Goal: Information Seeking & Learning: Learn about a topic

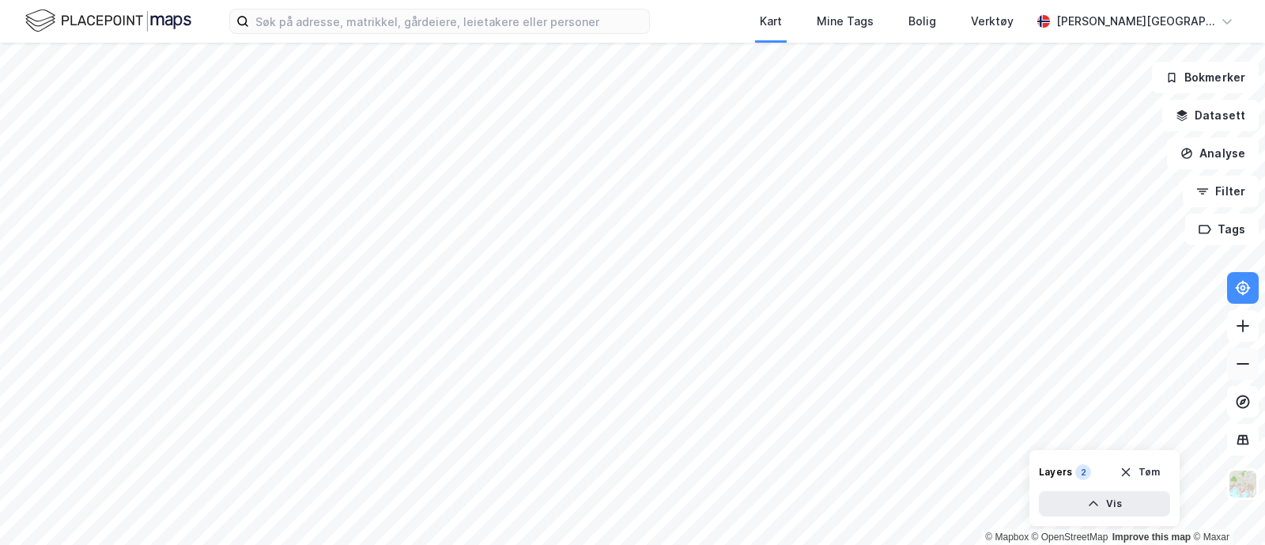
click at [1243, 367] on icon at bounding box center [1243, 364] width 16 height 16
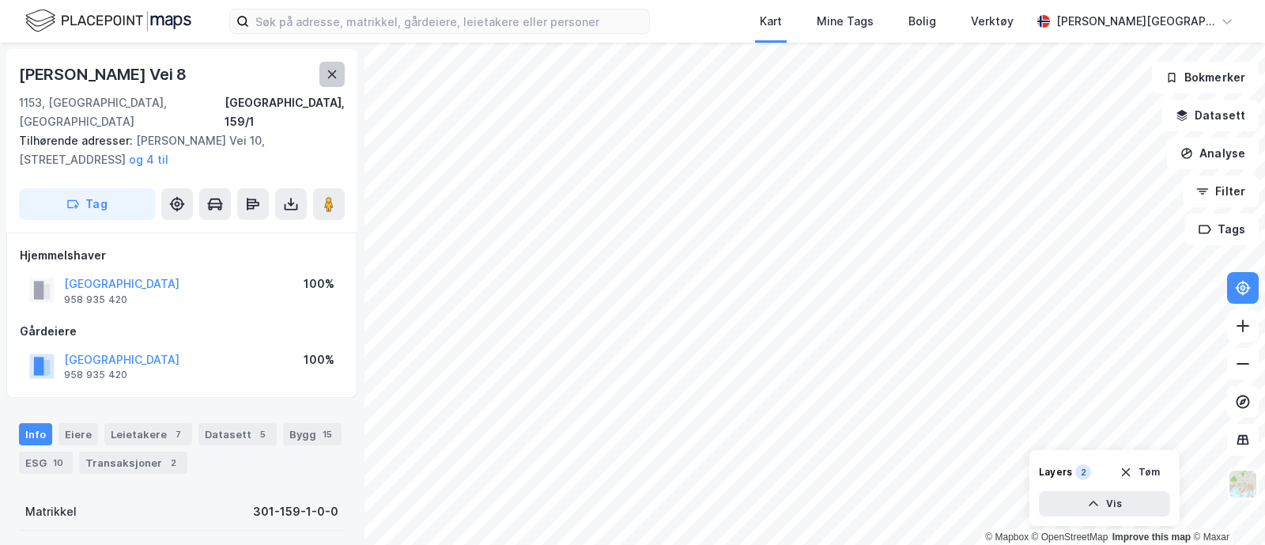
click at [330, 69] on icon at bounding box center [332, 74] width 13 height 13
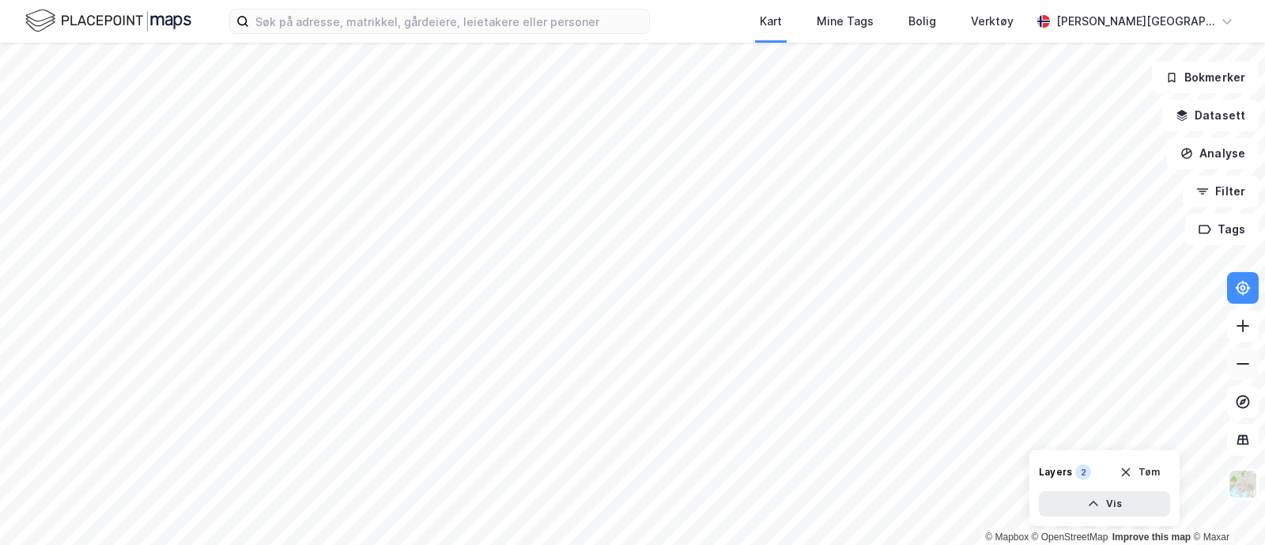
click at [1241, 356] on icon at bounding box center [1243, 364] width 16 height 16
click at [338, 73] on div at bounding box center [182, 294] width 364 height 502
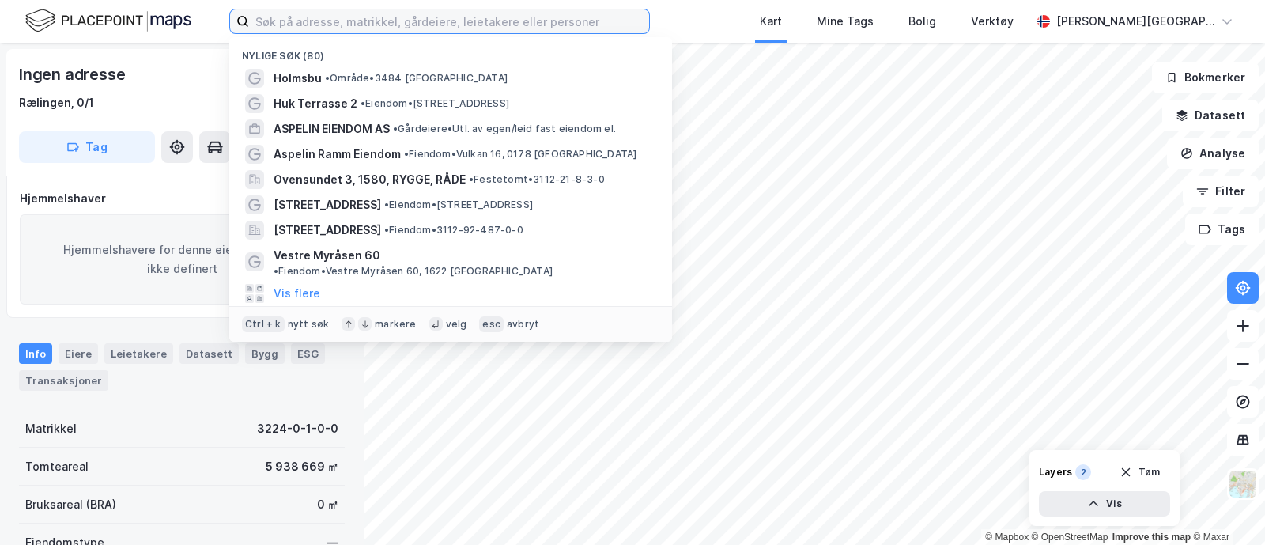
click at [332, 28] on input at bounding box center [449, 21] width 400 height 24
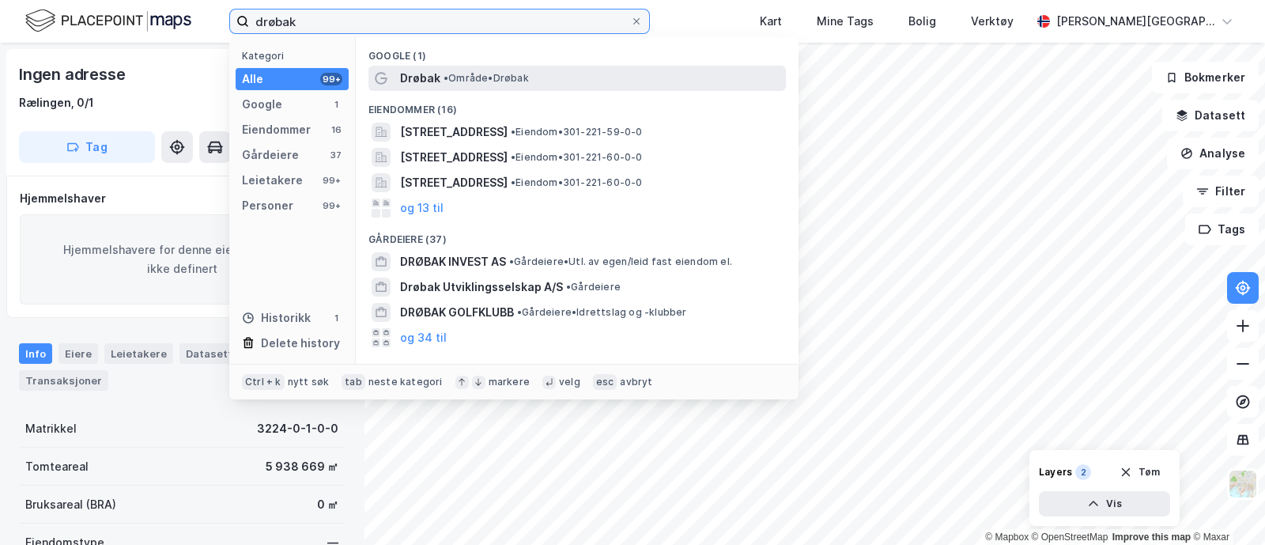
type input "drøbak"
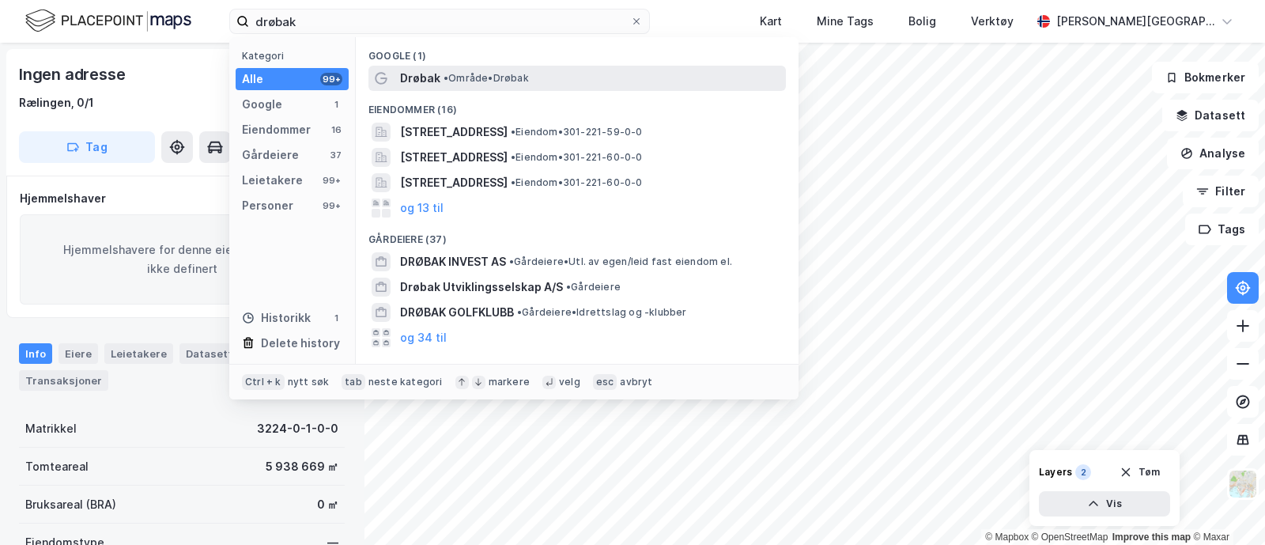
click at [465, 75] on span "• Område • [GEOGRAPHIC_DATA]" at bounding box center [486, 78] width 85 height 13
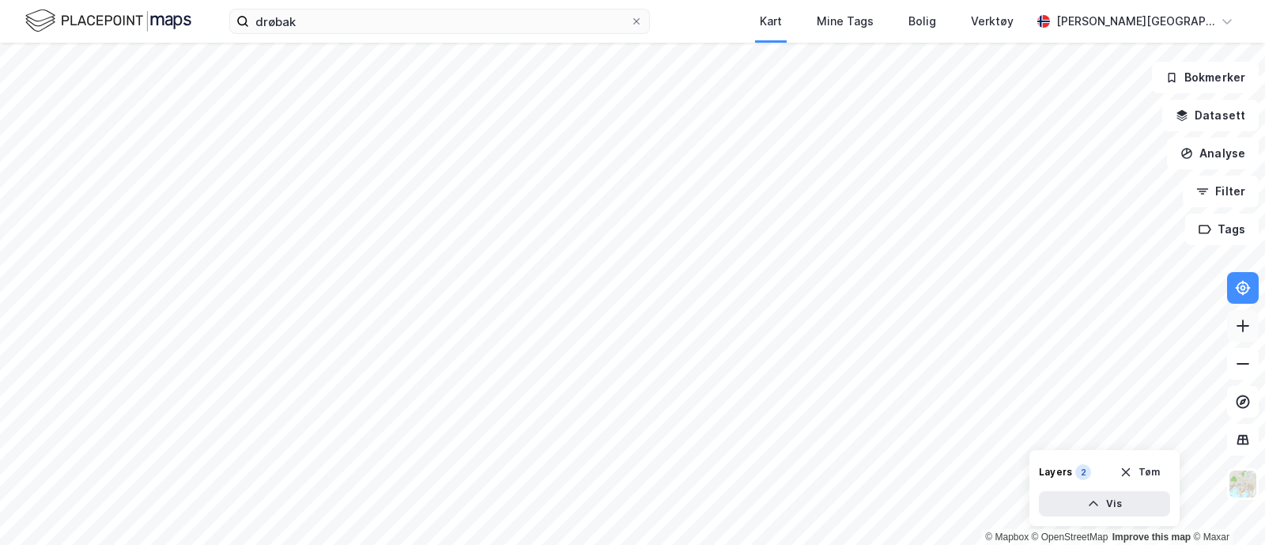
click at [1243, 327] on icon at bounding box center [1243, 325] width 2 height 13
click at [1249, 327] on icon at bounding box center [1243, 326] width 16 height 16
click at [345, 238] on div "© Mapbox © OpenStreetMap Improve this map © [PERSON_NAME] Datasett Analyse Filt…" at bounding box center [632, 294] width 1265 height 502
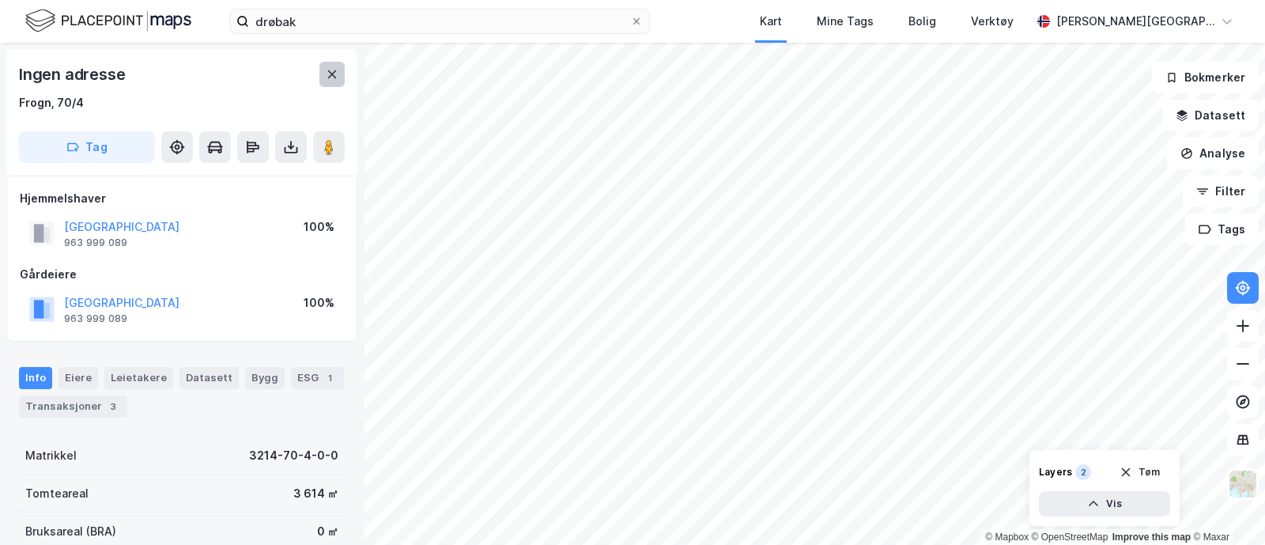
click at [331, 73] on icon at bounding box center [332, 74] width 9 height 8
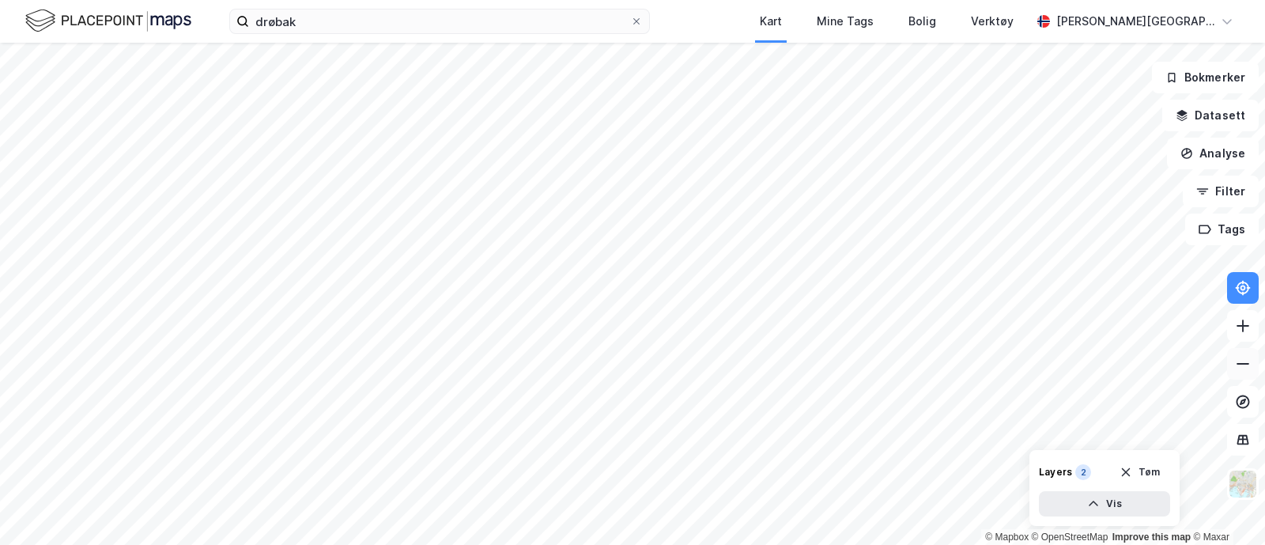
click at [1247, 365] on icon at bounding box center [1243, 364] width 16 height 16
click at [1250, 335] on button at bounding box center [1243, 326] width 32 height 32
click at [1243, 361] on icon at bounding box center [1243, 364] width 16 height 16
click at [1242, 357] on icon at bounding box center [1243, 364] width 16 height 16
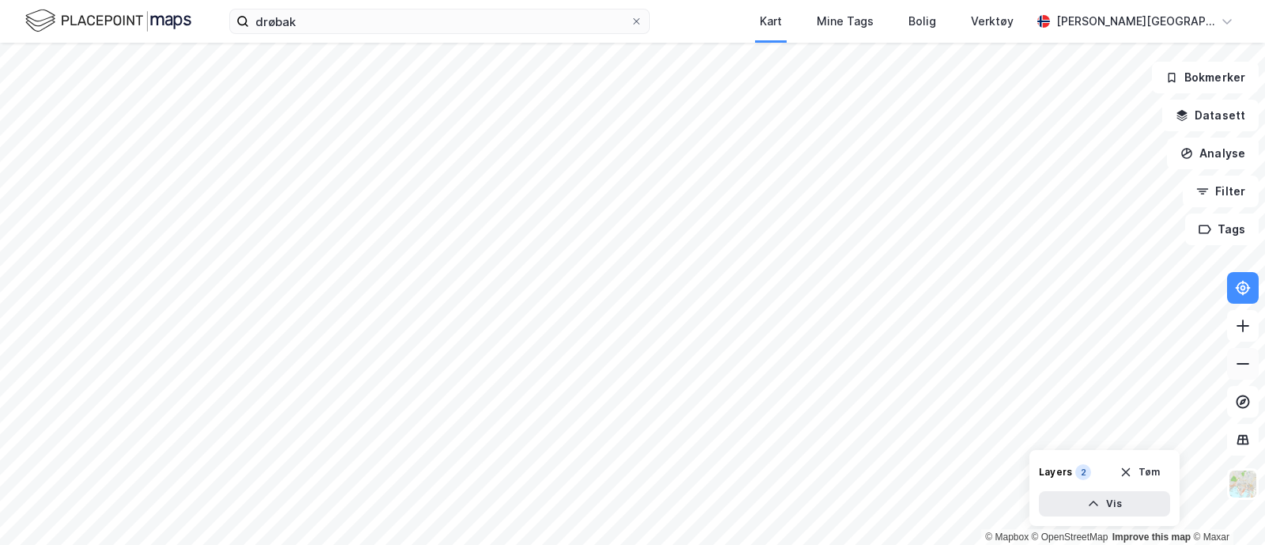
click at [1242, 357] on icon at bounding box center [1243, 364] width 16 height 16
click at [1239, 316] on button at bounding box center [1243, 326] width 32 height 32
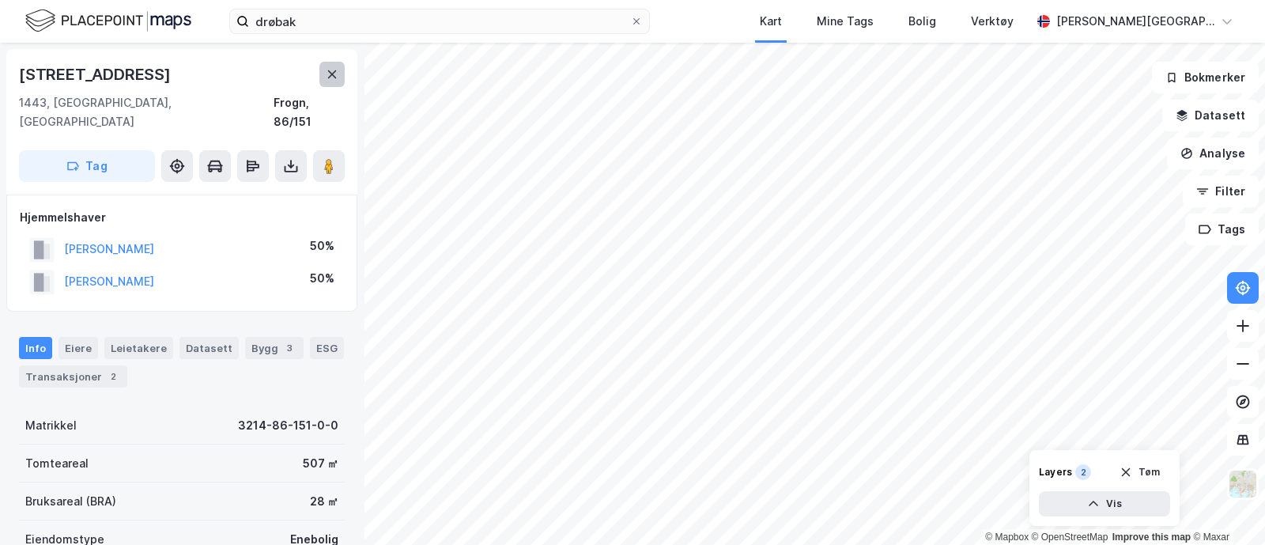
click at [334, 69] on icon at bounding box center [332, 74] width 13 height 13
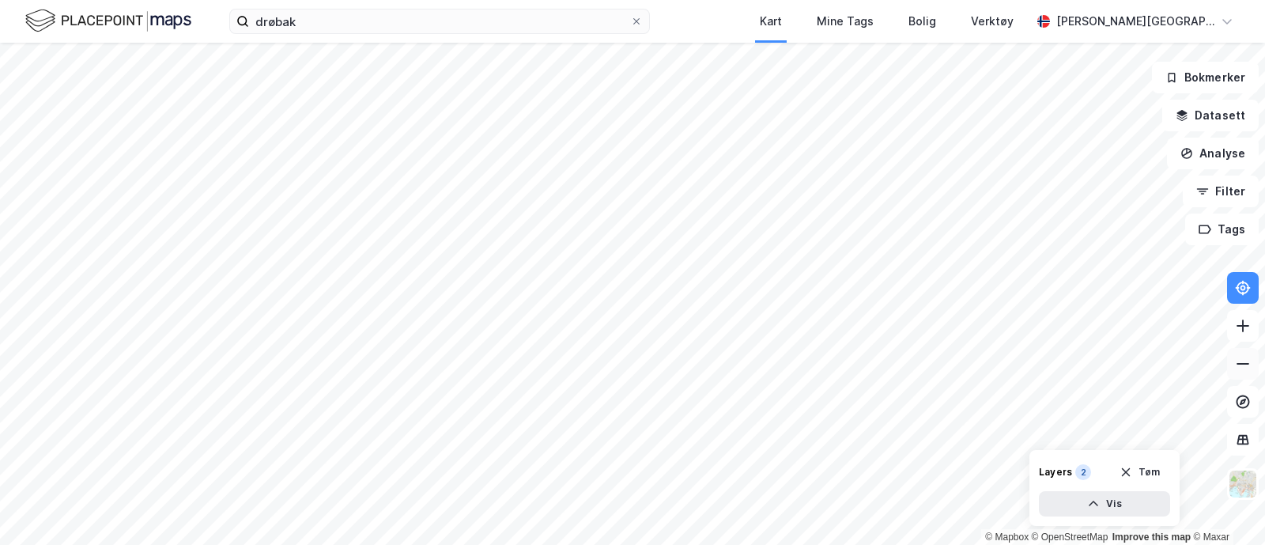
click at [1241, 358] on icon at bounding box center [1243, 364] width 16 height 16
click at [1238, 356] on icon at bounding box center [1243, 364] width 16 height 16
click at [1231, 322] on button at bounding box center [1243, 326] width 32 height 32
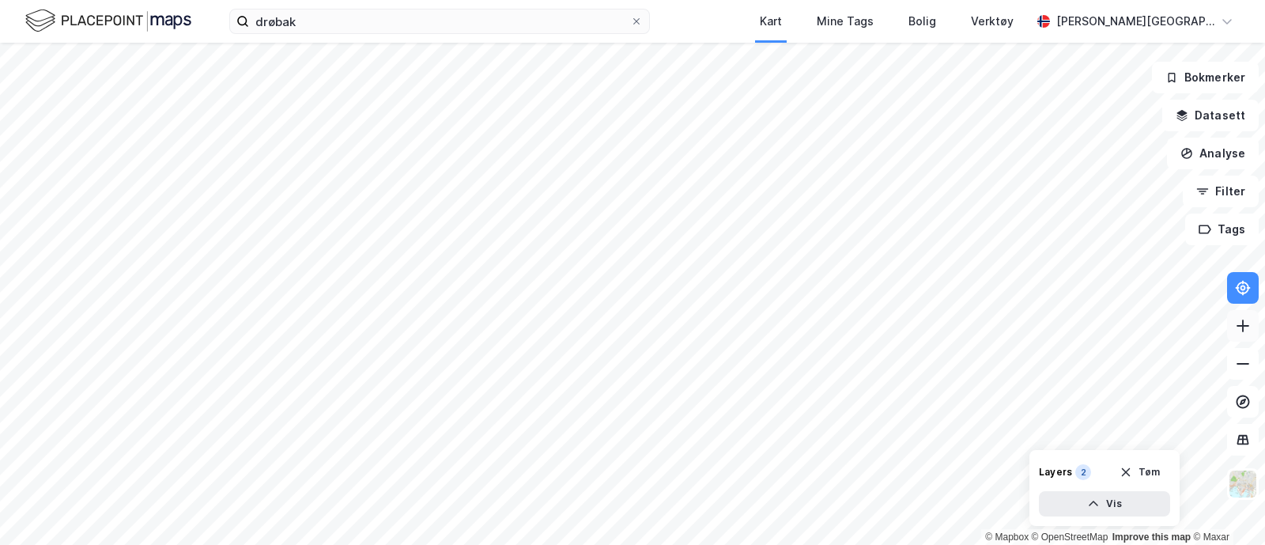
click at [1239, 325] on icon at bounding box center [1243, 326] width 13 height 2
click at [440, 0] on html "drøbak Kart Mine Tags Bolig Verktøy [PERSON_NAME] © Mapbox © OpenStreetMap Impr…" at bounding box center [632, 272] width 1265 height 545
click at [378, 6] on div "drøbak Kart Mine Tags Bolig Verktøy [PERSON_NAME] © Mapbox © OpenStreetMap Impr…" at bounding box center [632, 272] width 1265 height 545
click at [1243, 322] on icon at bounding box center [1243, 325] width 2 height 13
click at [1250, 326] on icon at bounding box center [1243, 326] width 16 height 16
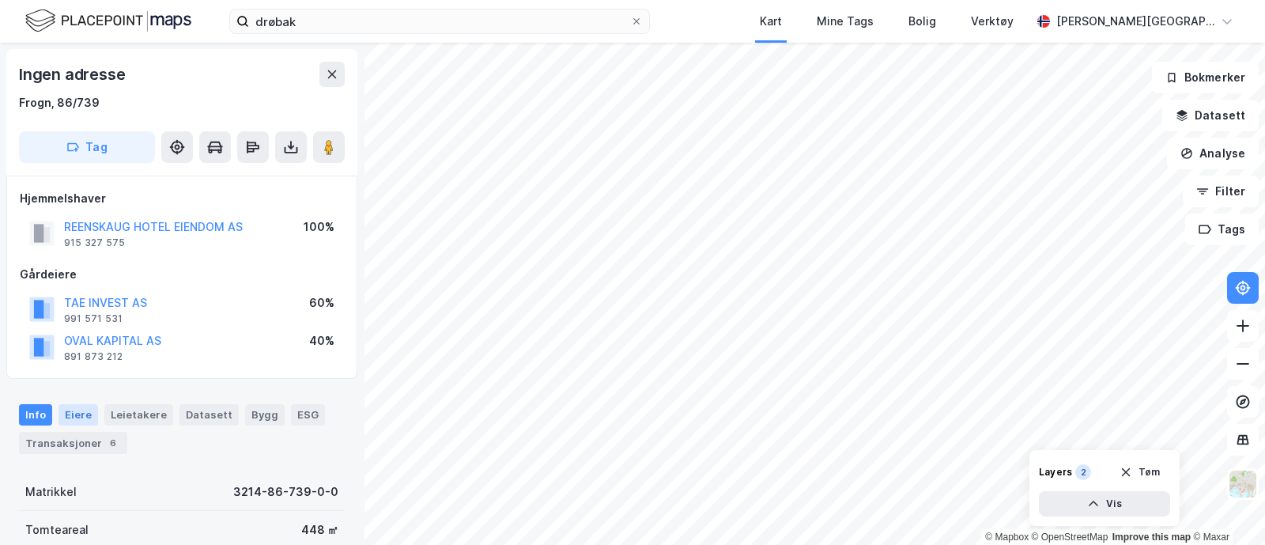
click at [74, 409] on div "Eiere" at bounding box center [79, 414] width 40 height 21
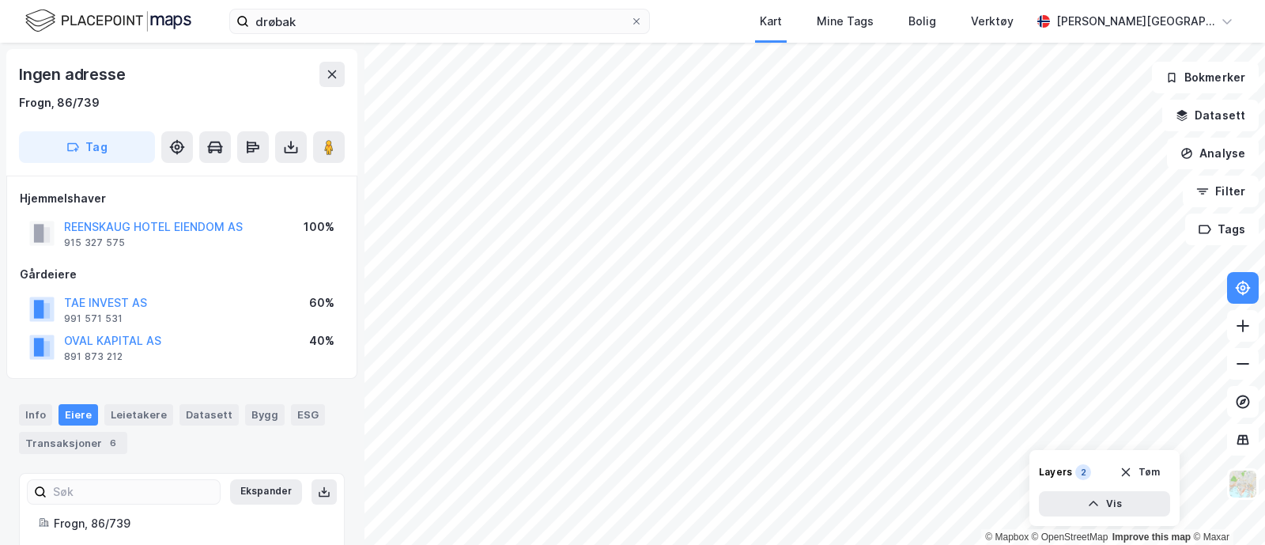
click at [133, 440] on div "Info [PERSON_NAME] Datasett Bygg ESG Transaksjoner 6" at bounding box center [182, 428] width 326 height 49
click at [156, 417] on div "Leietakere" at bounding box center [138, 414] width 69 height 21
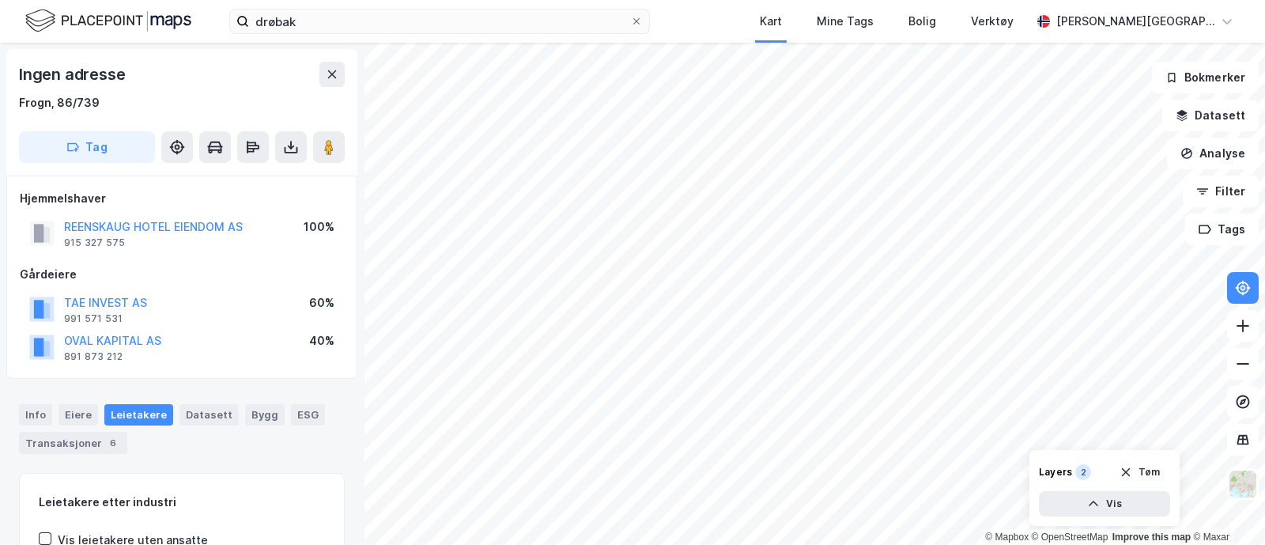
click at [133, 410] on div "Leietakere" at bounding box center [138, 414] width 69 height 21
click at [73, 412] on div "Eiere" at bounding box center [79, 414] width 40 height 21
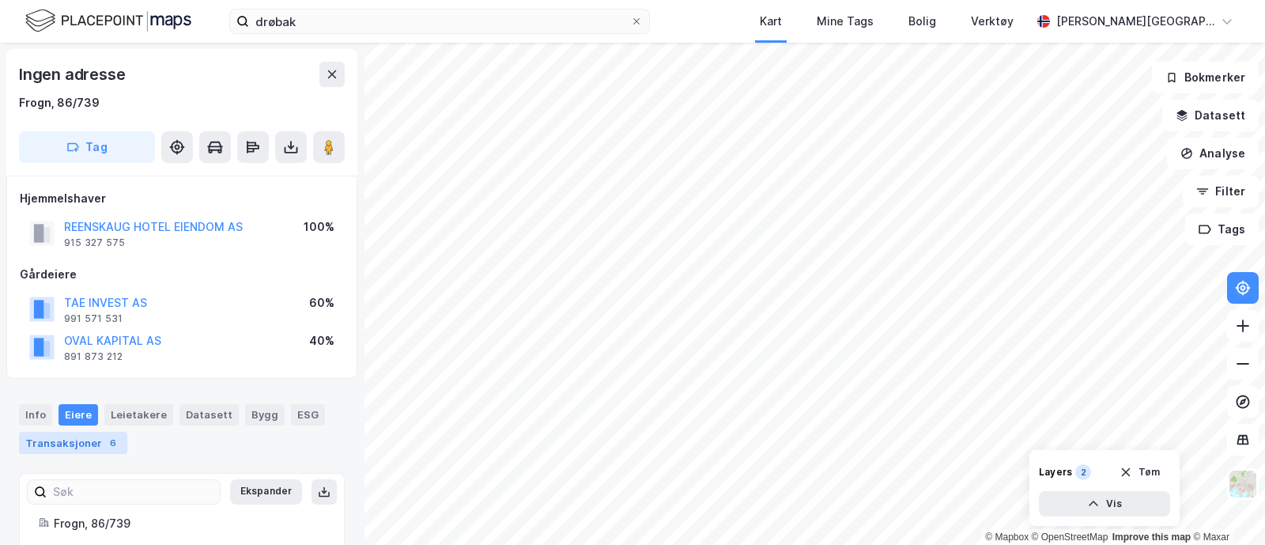
click at [75, 440] on div "Transaksjoner 6" at bounding box center [73, 443] width 108 height 22
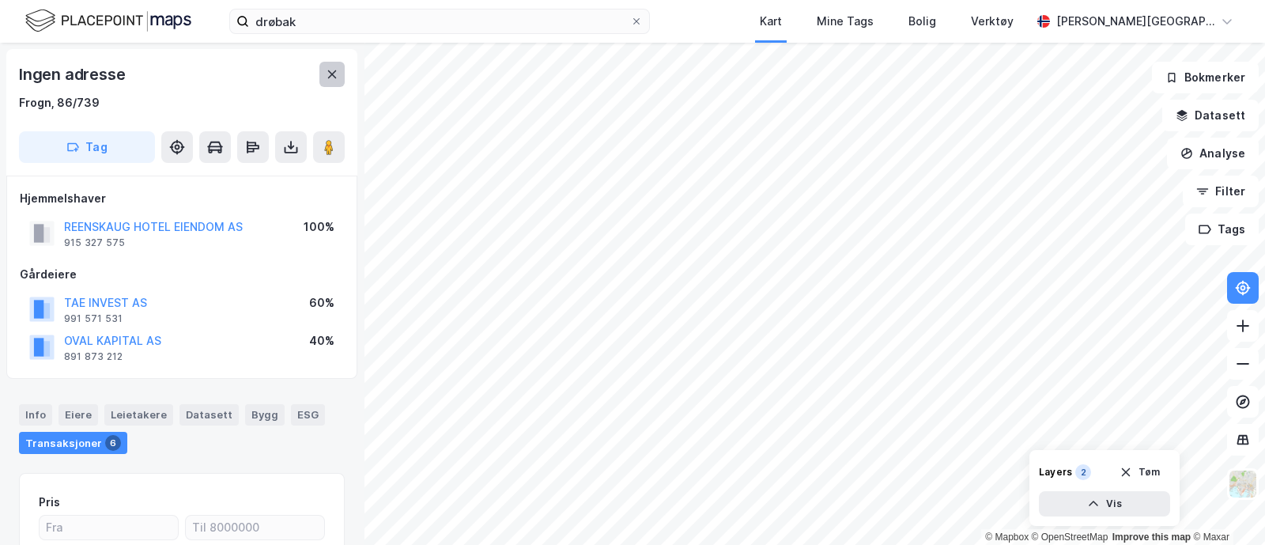
click at [335, 73] on icon at bounding box center [332, 74] width 13 height 13
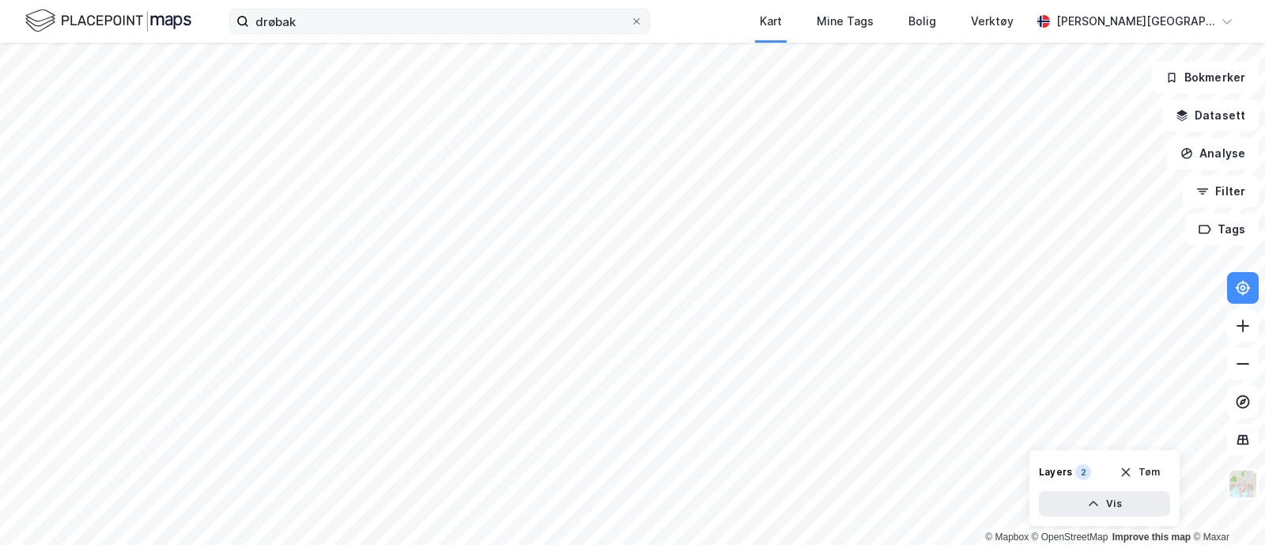
click at [368, 25] on div "drøbak Kart Mine Tags Bolig Verktøy [PERSON_NAME] © Mapbox © OpenStreetMap Impr…" at bounding box center [632, 272] width 1265 height 545
